Goal: Task Accomplishment & Management: Complete application form

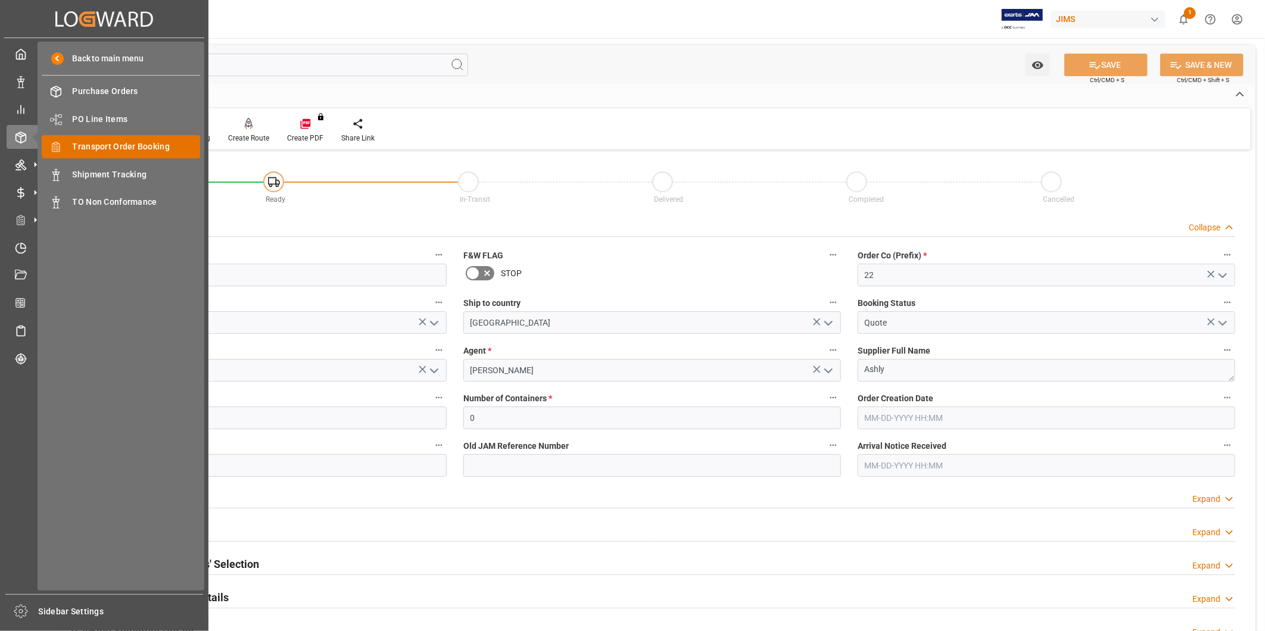
click at [122, 141] on span "Transport Order Booking" at bounding box center [137, 147] width 128 height 13
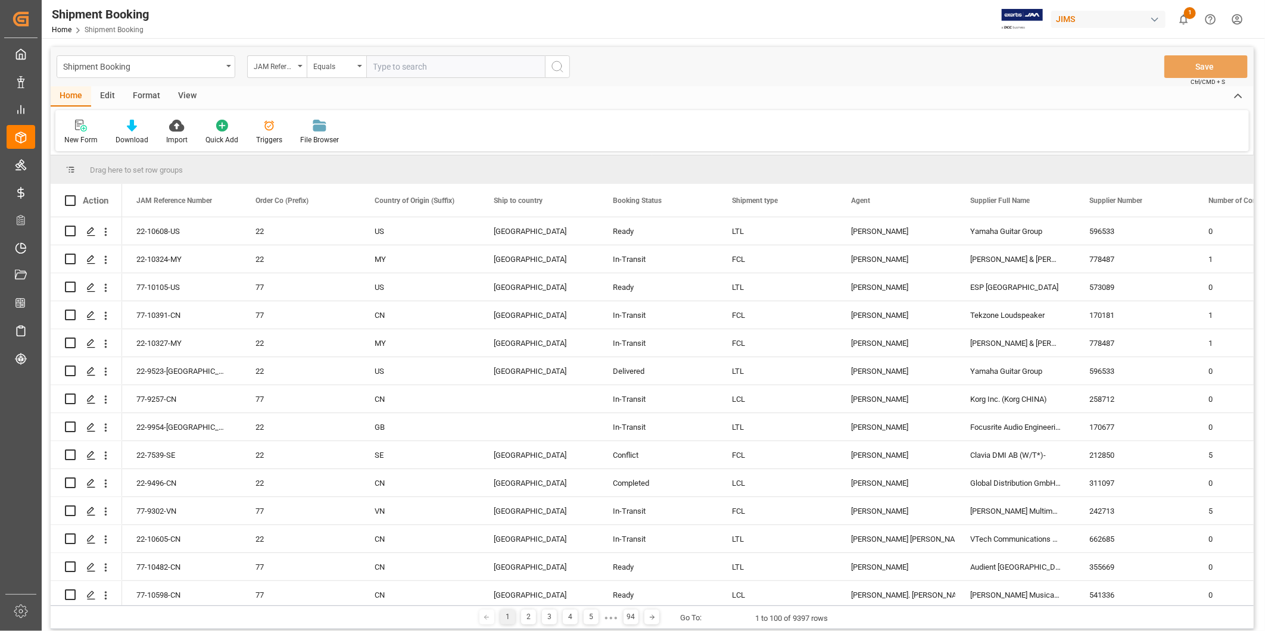
click at [462, 67] on input "text" at bounding box center [455, 66] width 179 height 23
click at [453, 67] on input "text" at bounding box center [455, 66] width 179 height 23
type input "22-9305-CN"
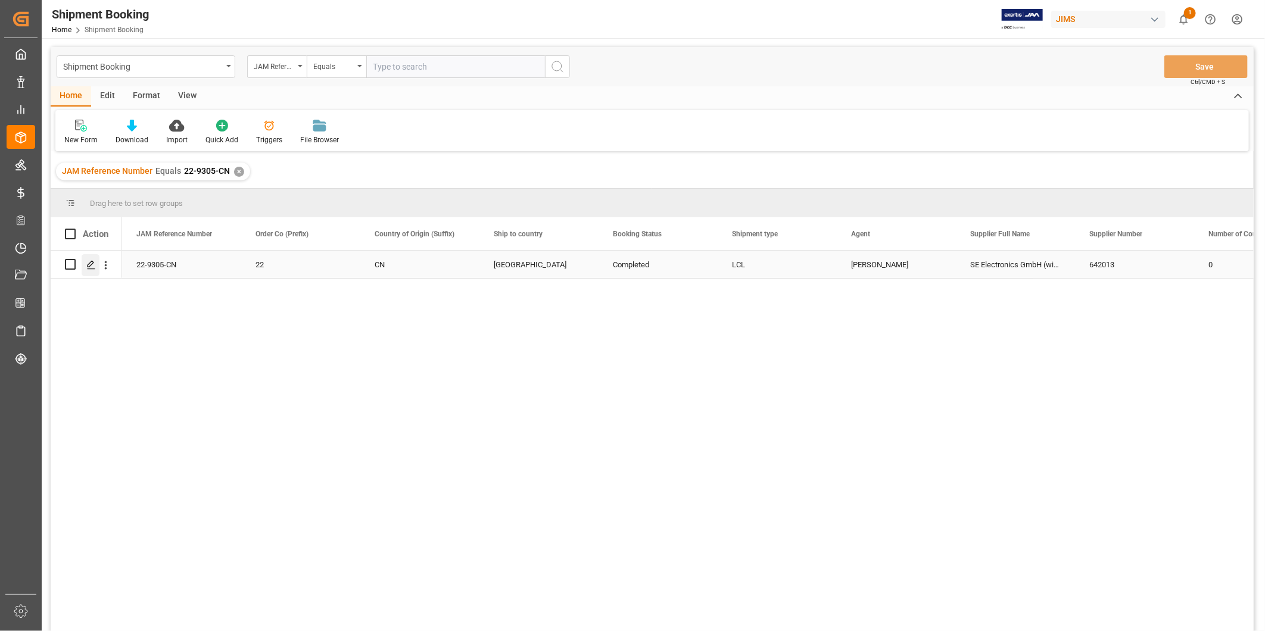
click at [82, 264] on div "Press SPACE to select this row." at bounding box center [91, 265] width 18 height 22
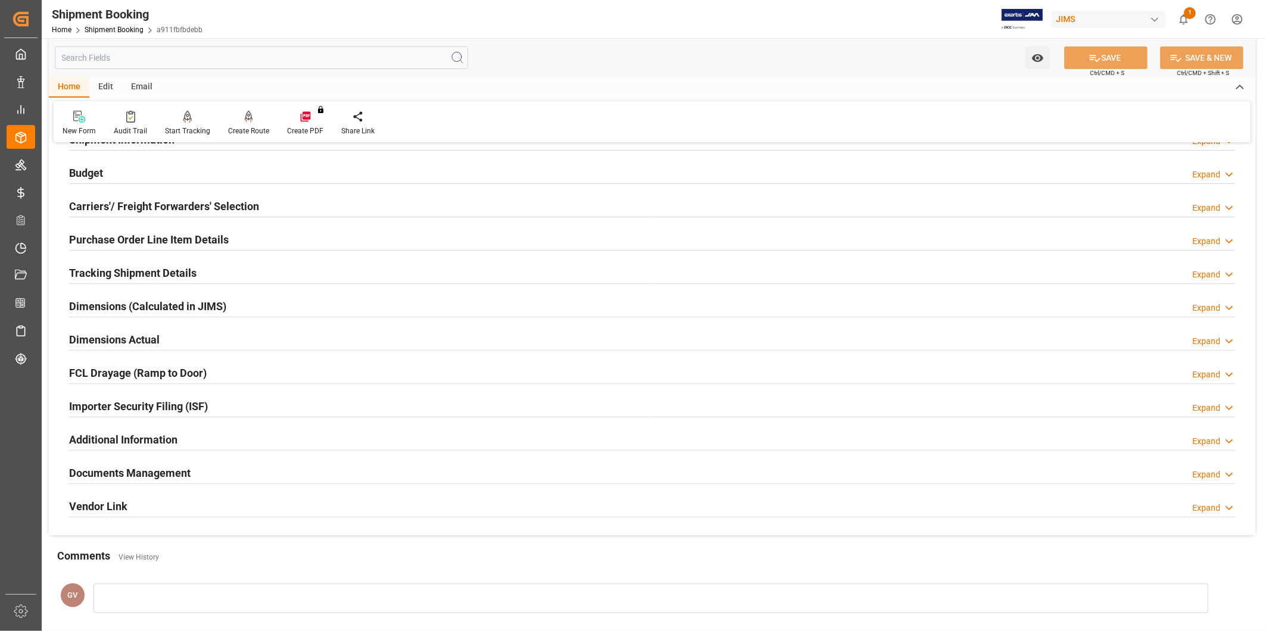
scroll to position [264, 0]
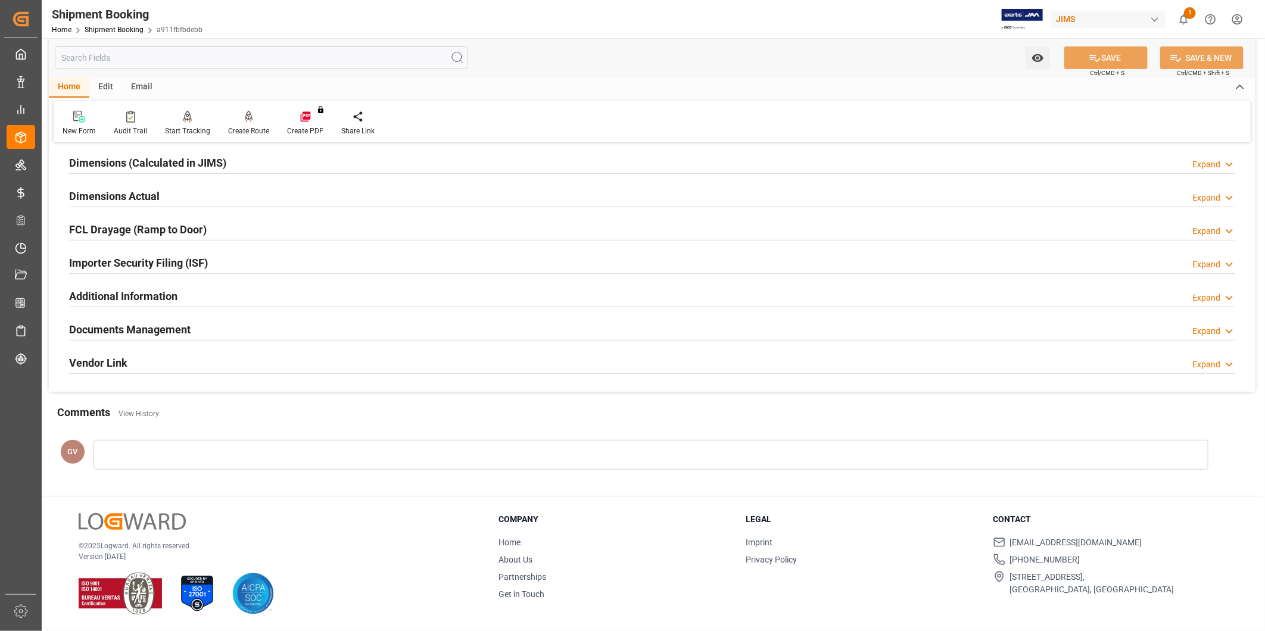
click at [1234, 334] on icon at bounding box center [1229, 331] width 12 height 13
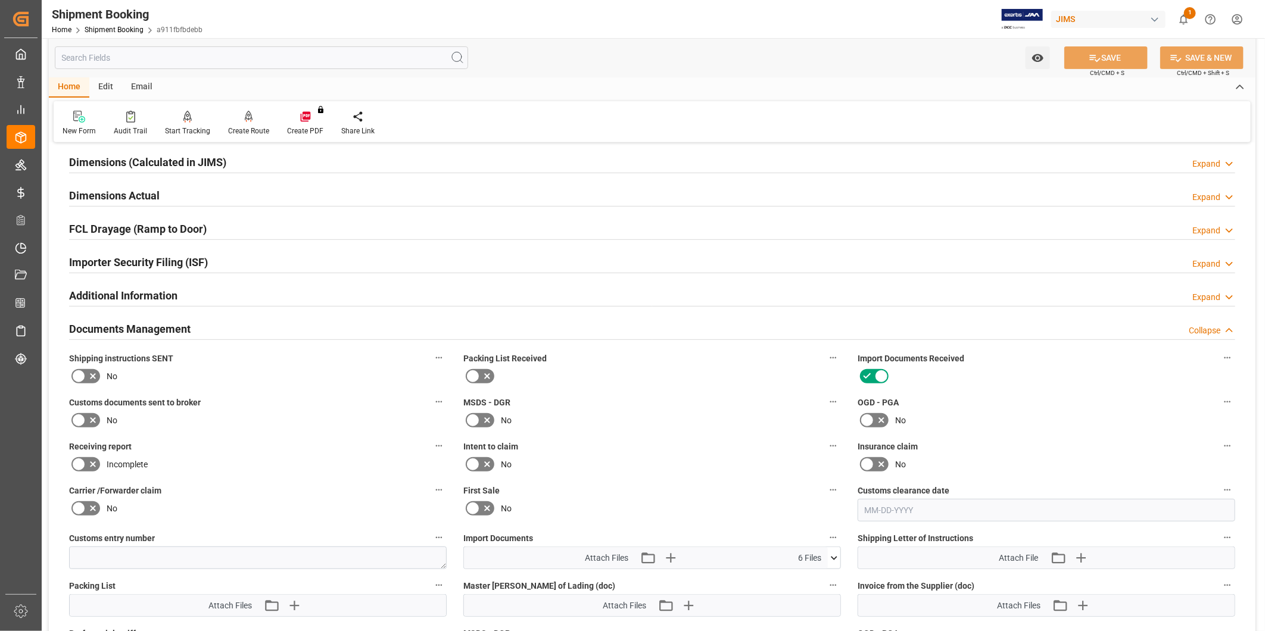
scroll to position [484, 0]
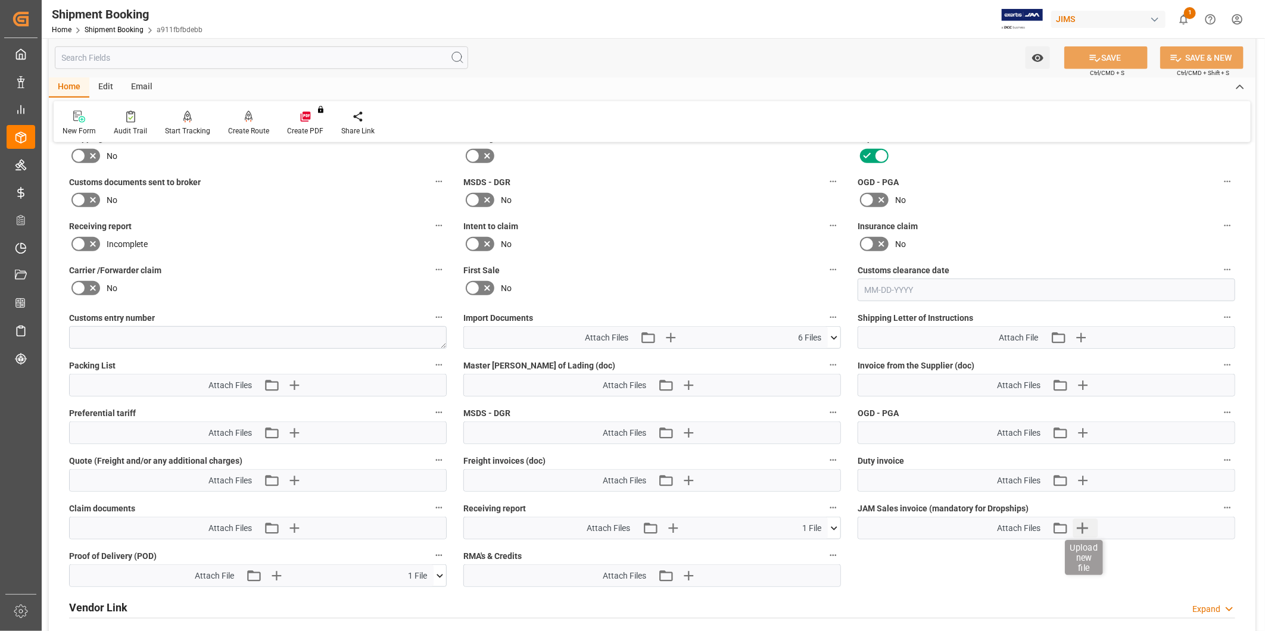
click at [1084, 527] on icon "button" at bounding box center [1082, 528] width 19 height 19
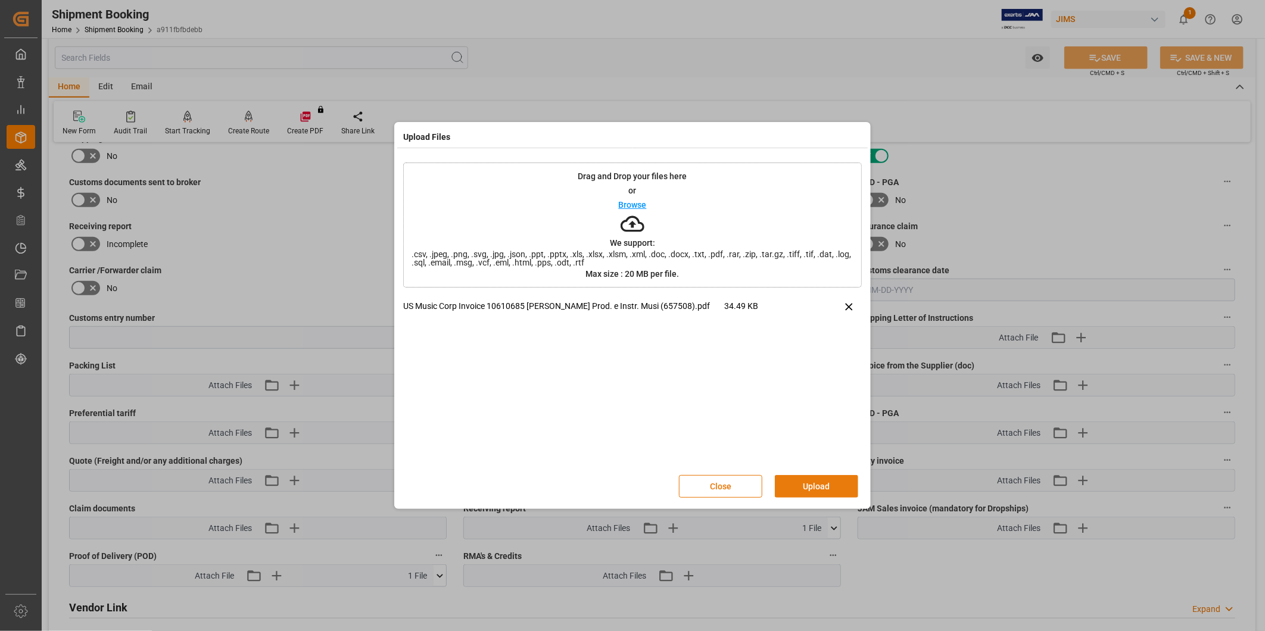
click at [818, 491] on button "Upload" at bounding box center [816, 486] width 83 height 23
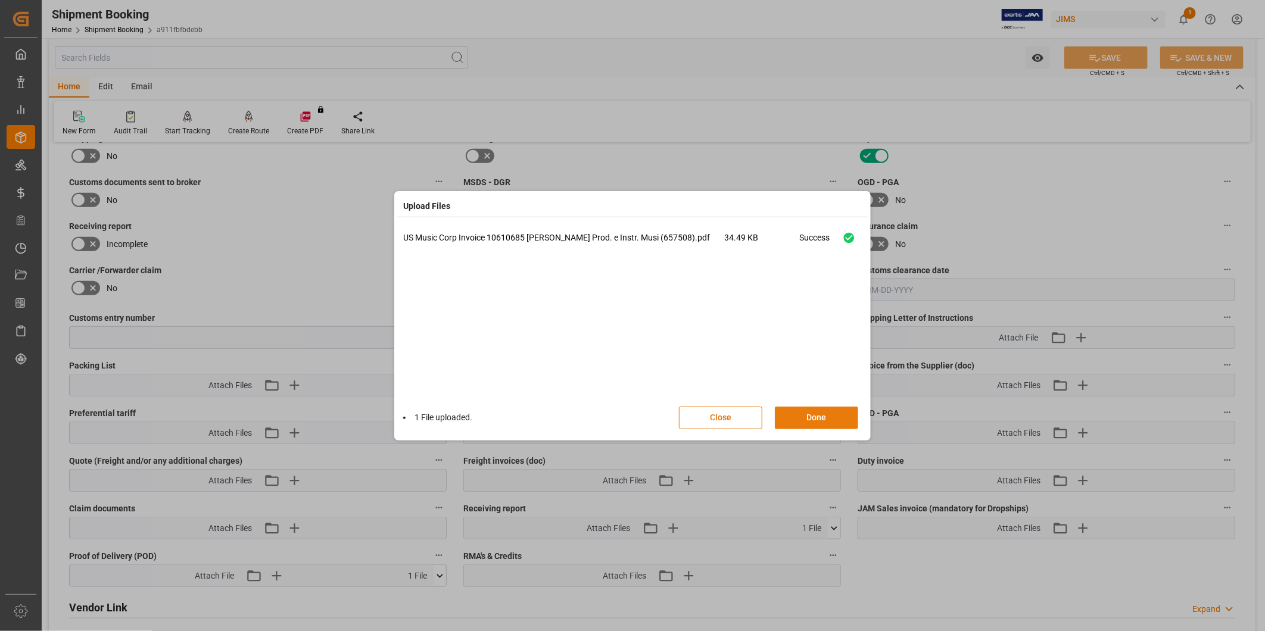
click at [839, 412] on button "Done" at bounding box center [816, 418] width 83 height 23
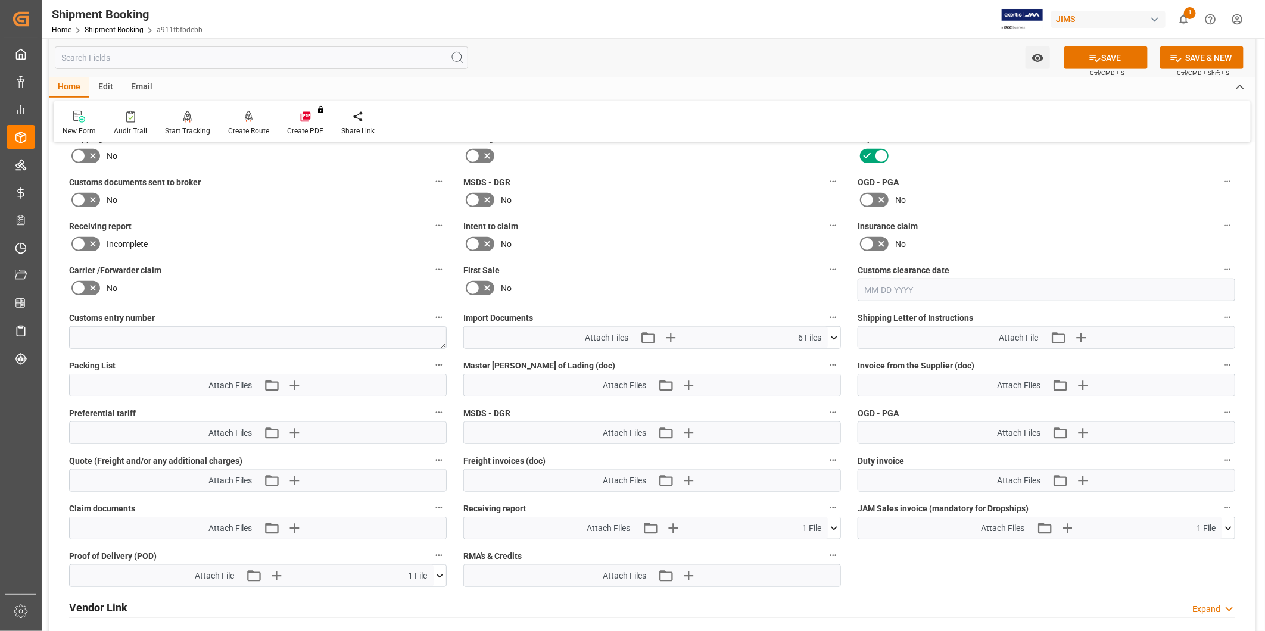
click at [1181, 41] on div "Watch Option SAVE Ctrl/CMD + S SAVE & NEW Ctrl/CMD + Shift + S" at bounding box center [652, 57] width 1207 height 39
drag, startPoint x: 1181, startPoint y: 48, endPoint x: 1179, endPoint y: 61, distance: 12.6
click at [1181, 49] on button "SAVE & NEW" at bounding box center [1201, 57] width 83 height 23
